Goal: Transaction & Acquisition: Subscribe to service/newsletter

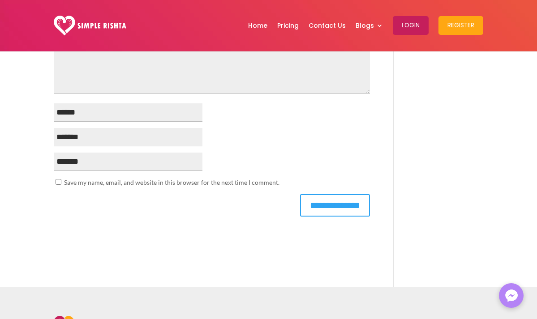
scroll to position [2483, 0]
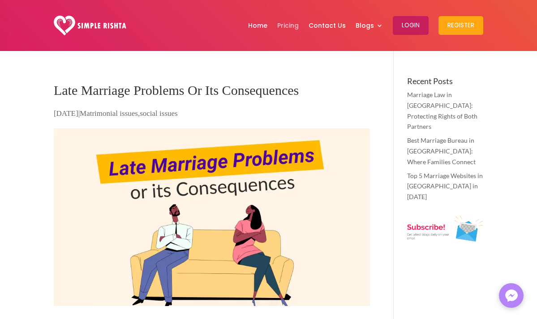
click at [290, 27] on link "Pricing" at bounding box center [287, 25] width 21 height 47
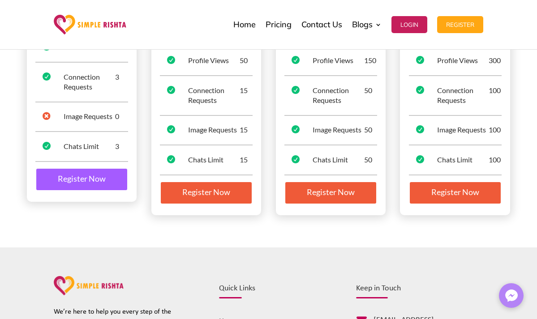
scroll to position [320, 0]
